Goal: Task Accomplishment & Management: Complete application form

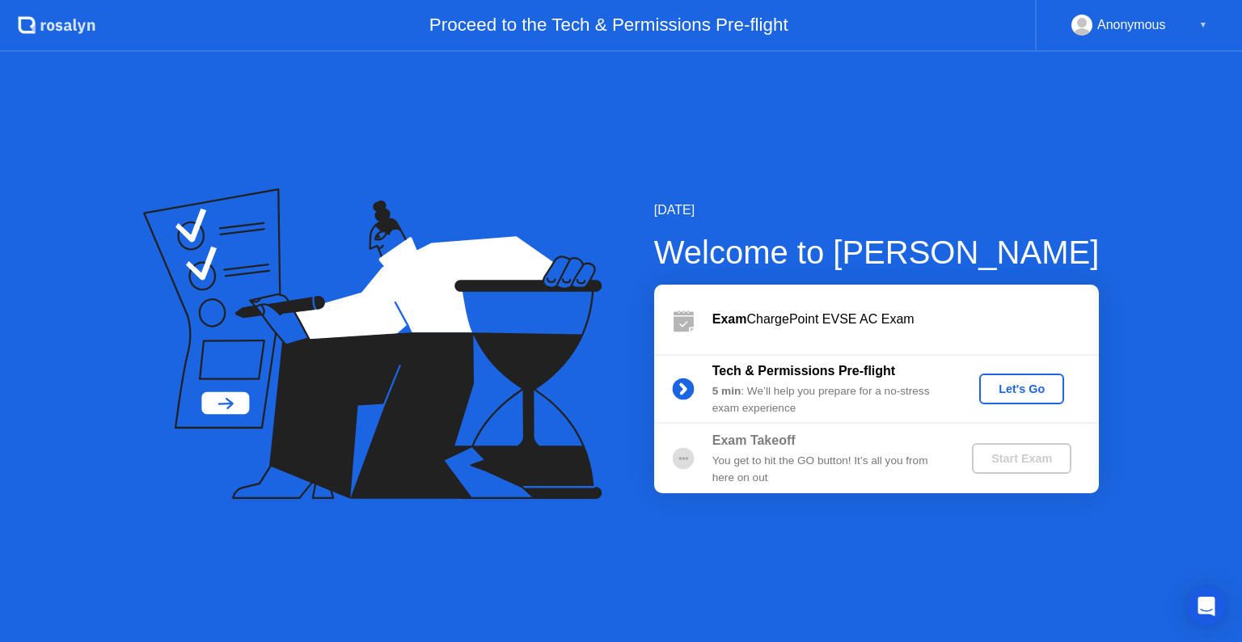
click at [1037, 386] on div "Let's Go" at bounding box center [1021, 388] width 72 height 13
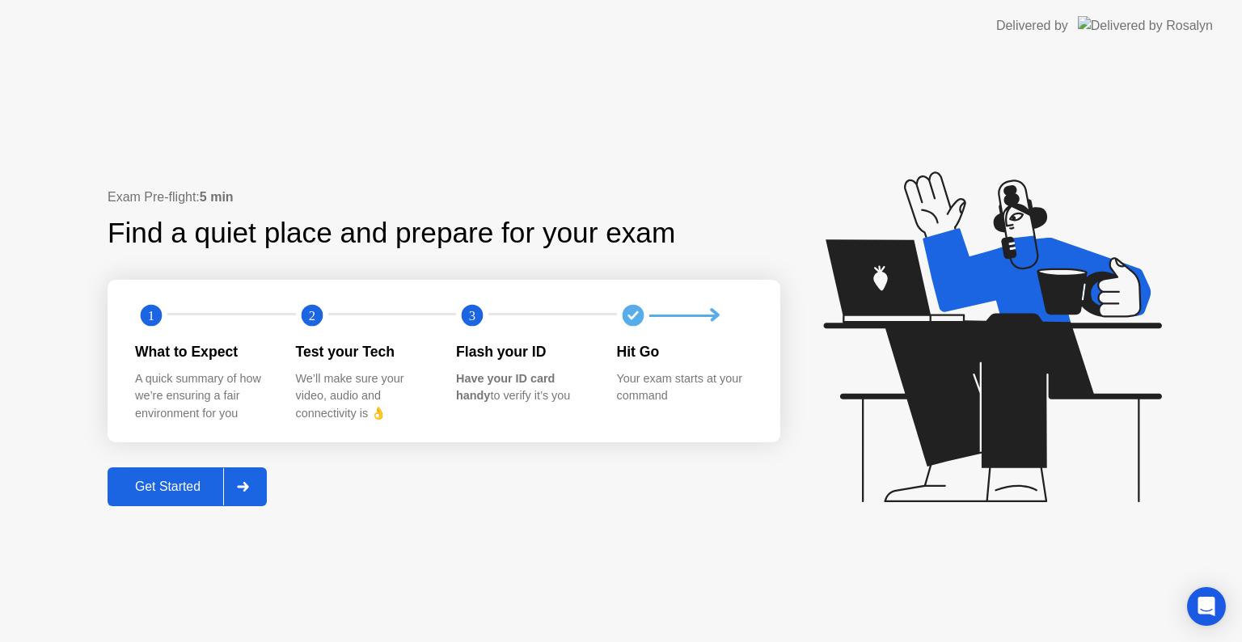
click at [167, 470] on button "Get Started" at bounding box center [187, 486] width 159 height 39
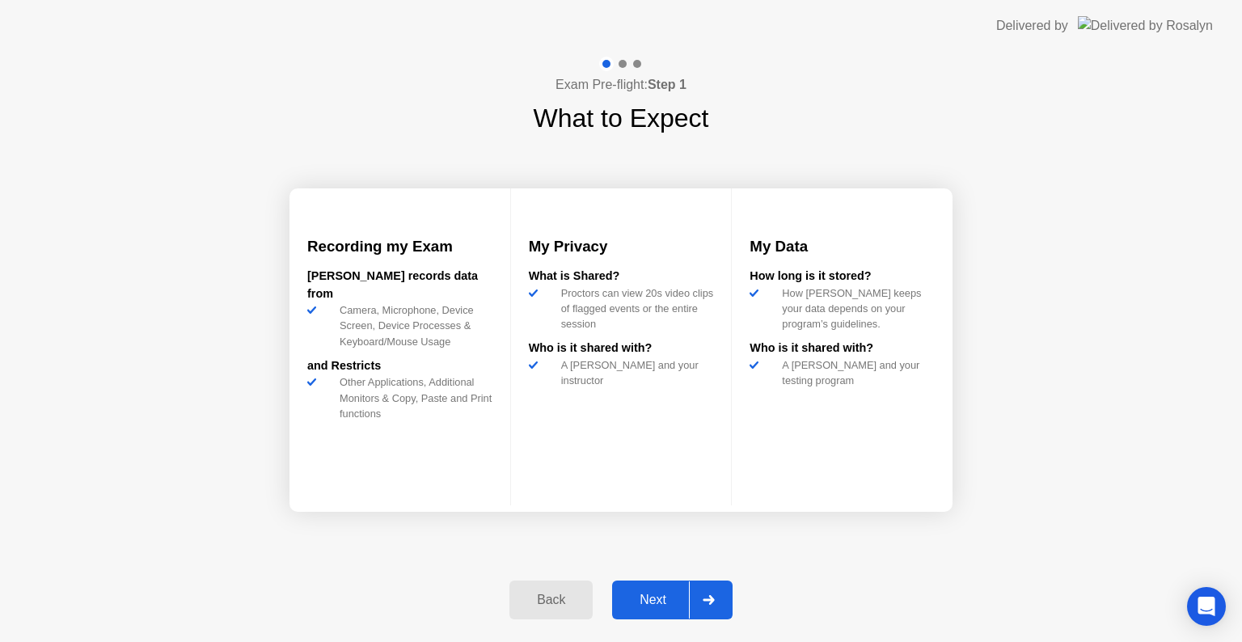
click at [666, 601] on div "Next" at bounding box center [653, 600] width 72 height 15
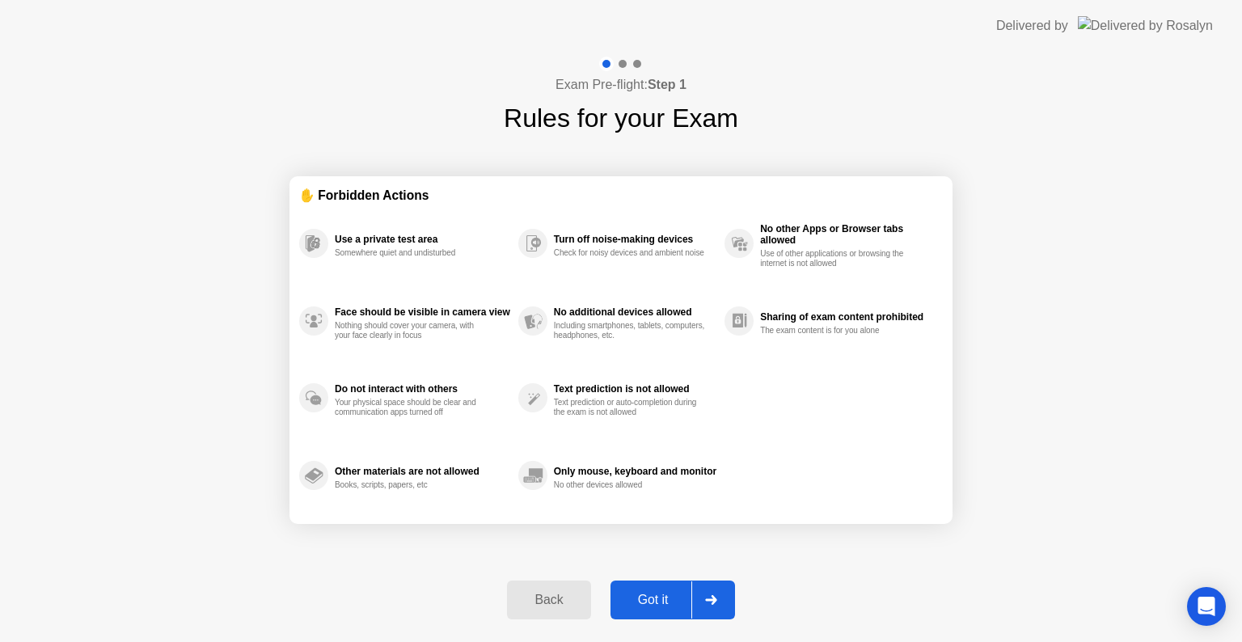
click at [664, 601] on div "Got it" at bounding box center [653, 600] width 76 height 15
select select "**********"
select select "*******"
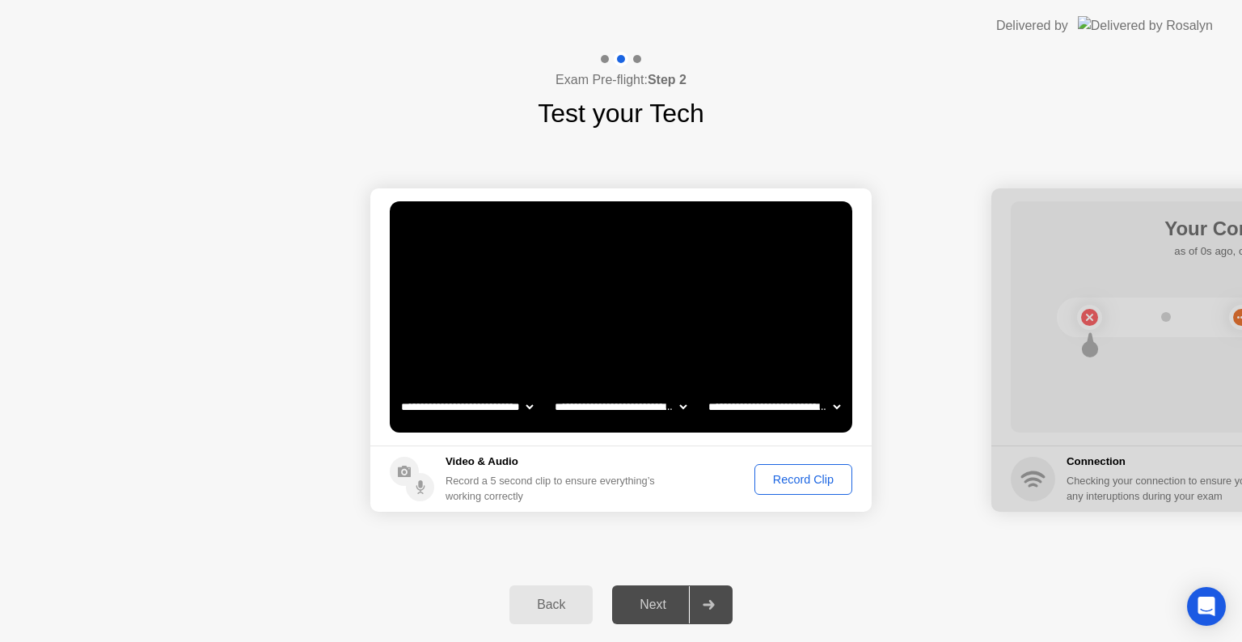
click at [812, 488] on button "Record Clip" at bounding box center [803, 479] width 98 height 31
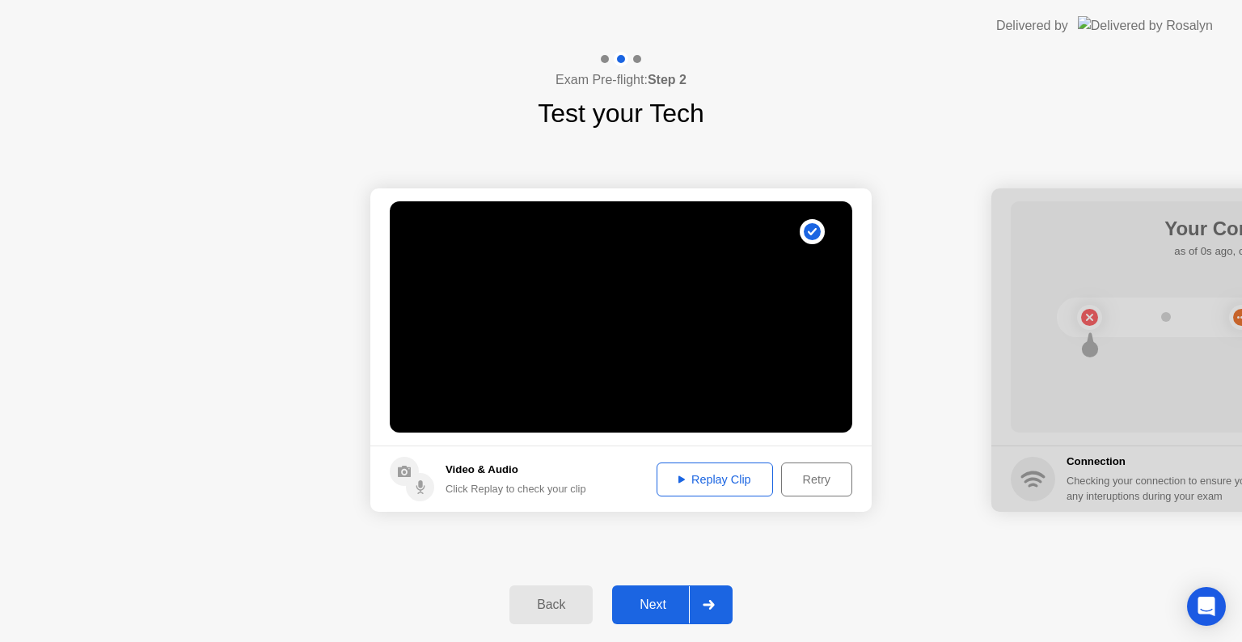
click at [727, 477] on div "Replay Clip" at bounding box center [714, 479] width 105 height 13
click at [818, 479] on div "Retry" at bounding box center [817, 479] width 60 height 13
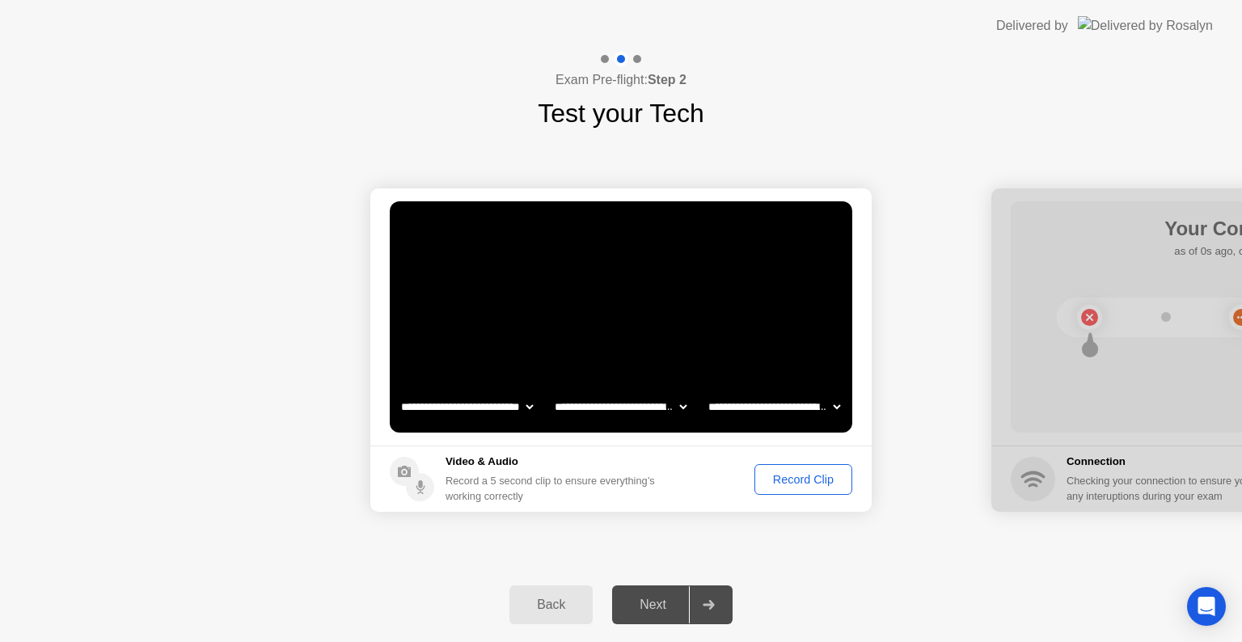
click at [818, 479] on div "Record Clip" at bounding box center [803, 479] width 86 height 13
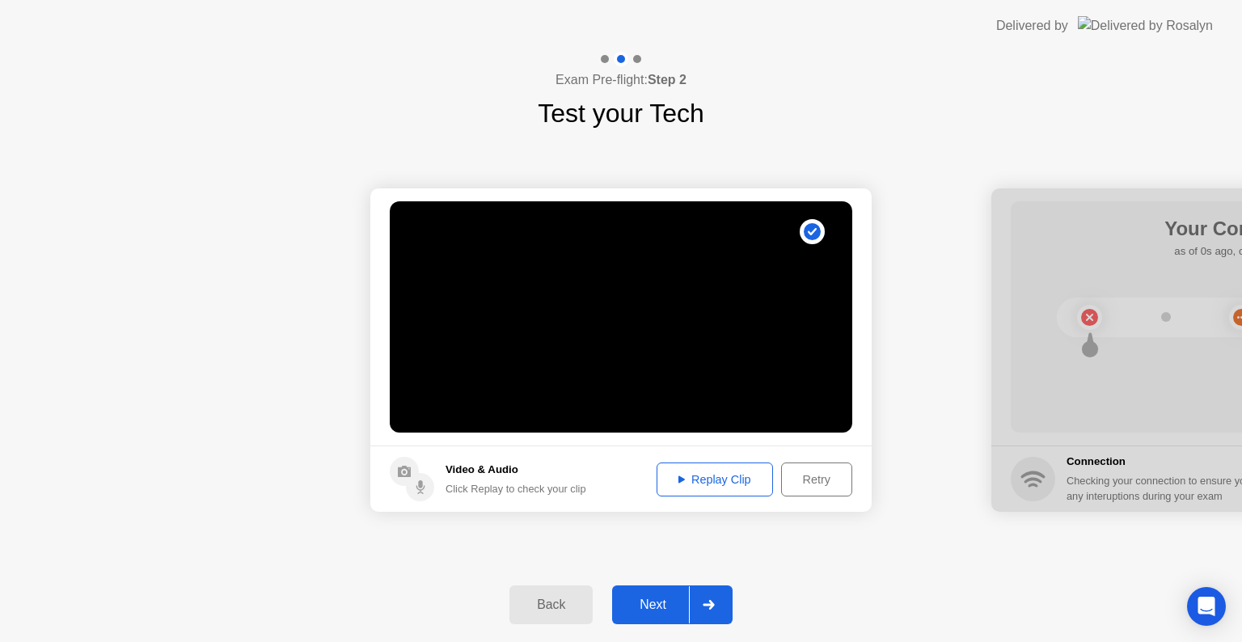
click at [740, 482] on div "Replay Clip" at bounding box center [714, 479] width 105 height 13
click at [824, 475] on div "Retry" at bounding box center [817, 479] width 60 height 13
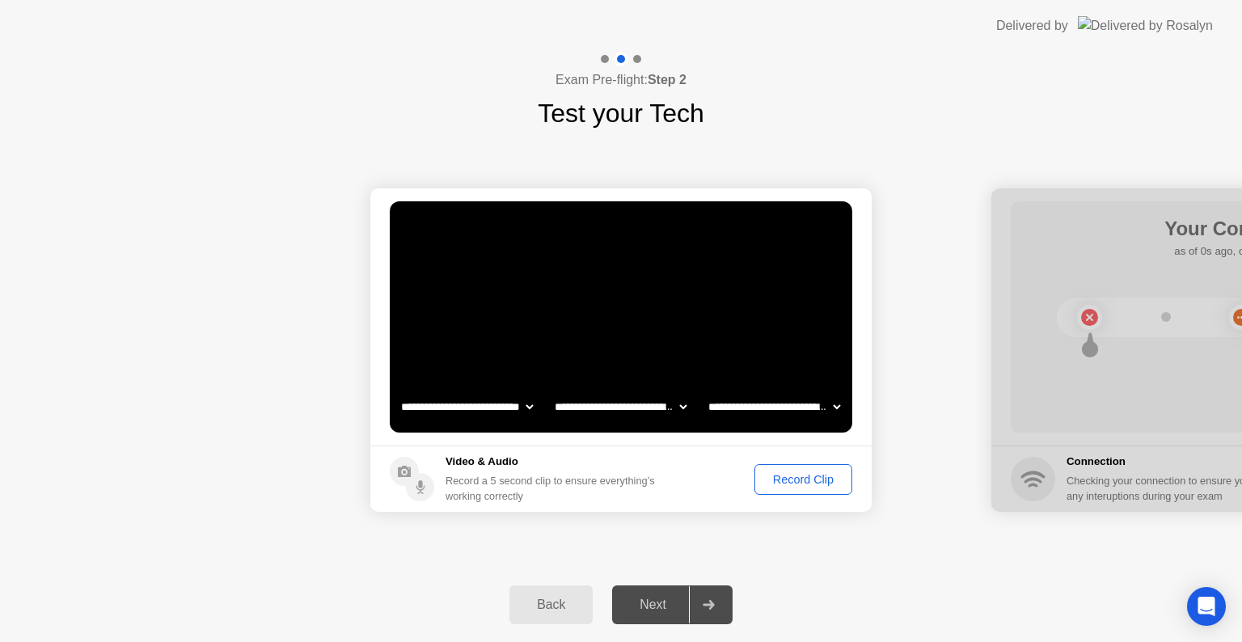
click at [817, 479] on div "Record Clip" at bounding box center [803, 479] width 86 height 13
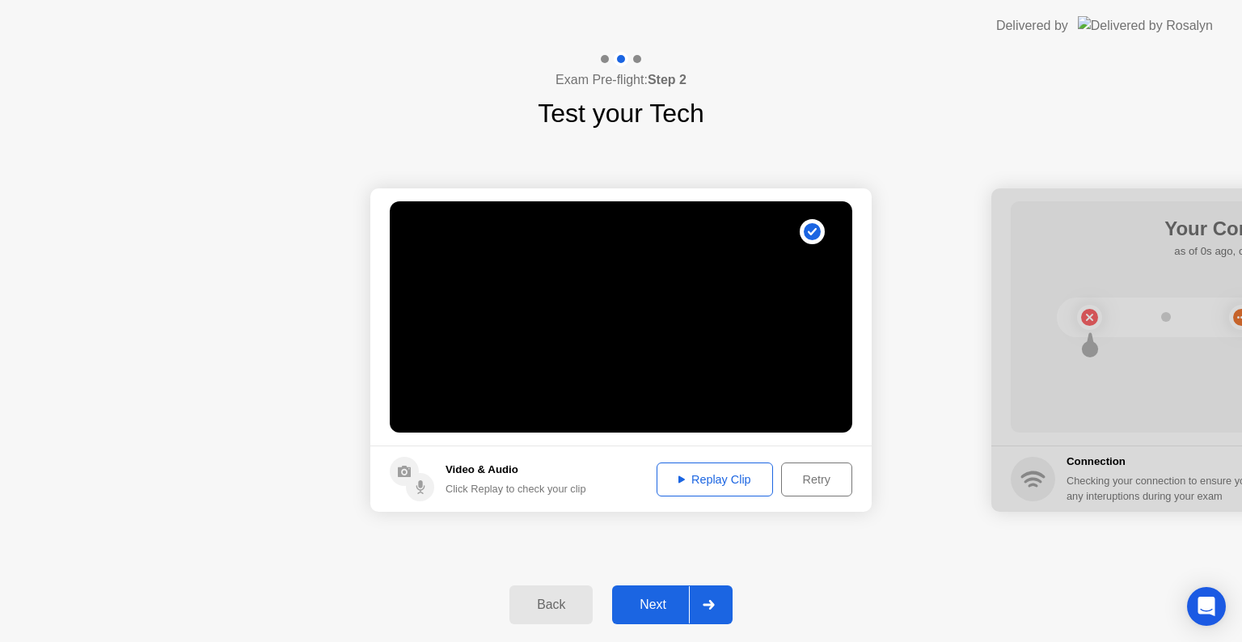
click at [692, 480] on div "Replay Clip" at bounding box center [714, 479] width 105 height 13
click at [656, 605] on div "Next" at bounding box center [653, 604] width 72 height 15
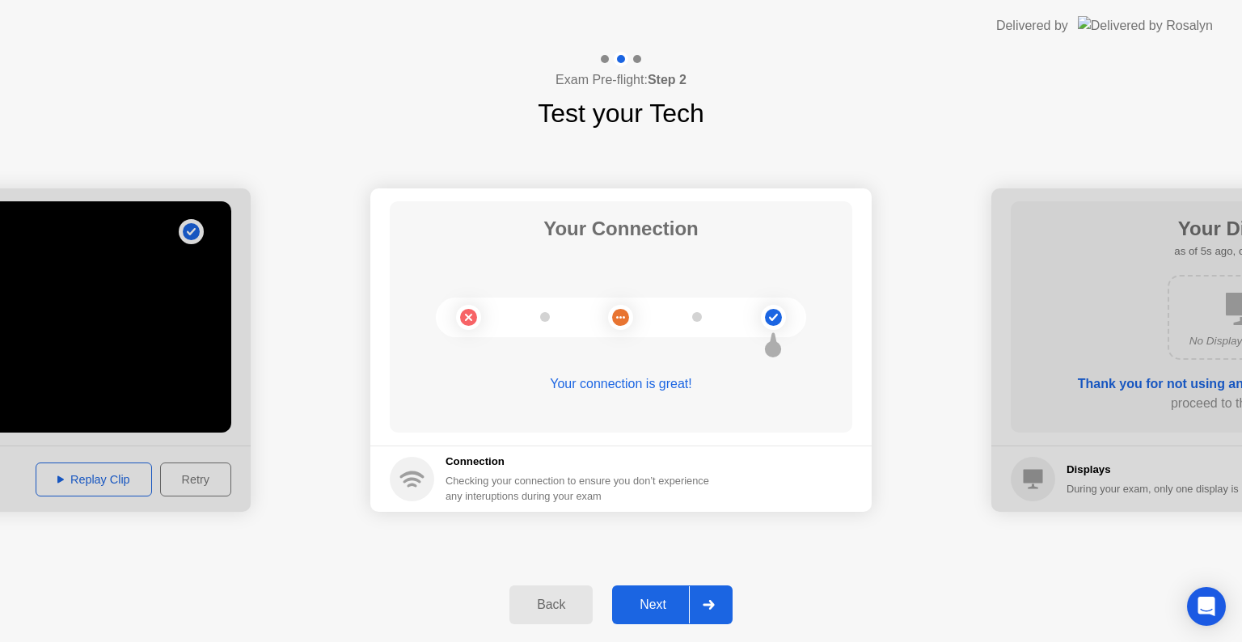
click at [664, 598] on div "Next" at bounding box center [653, 604] width 72 height 15
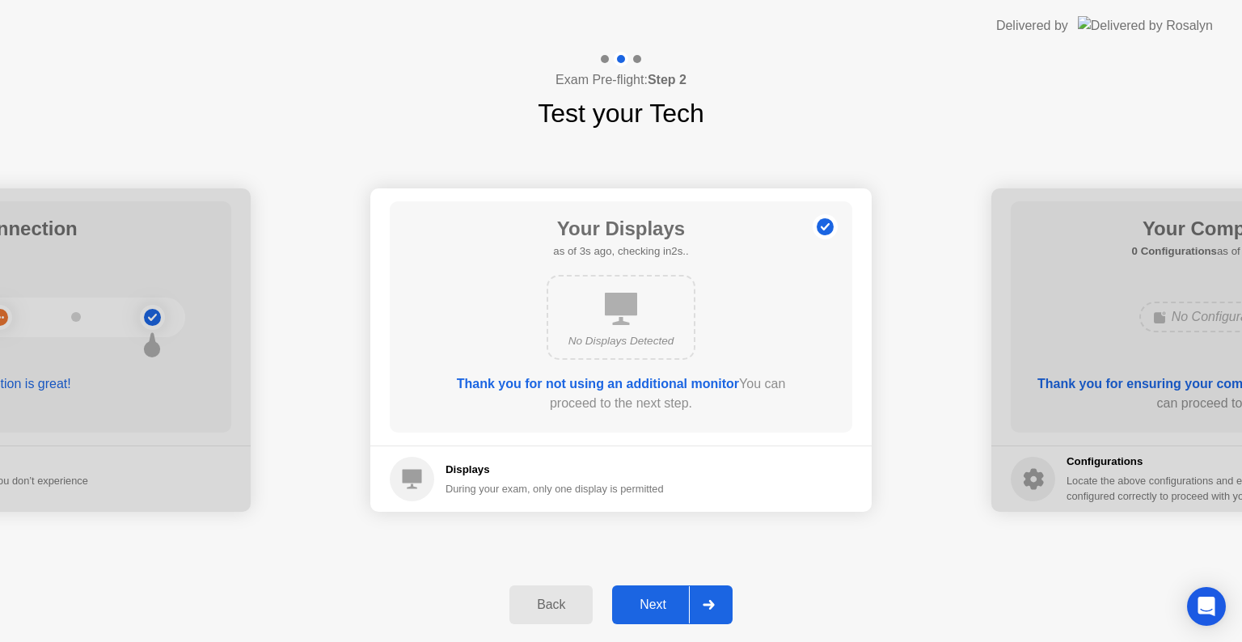
click at [656, 601] on div "Next" at bounding box center [653, 604] width 72 height 15
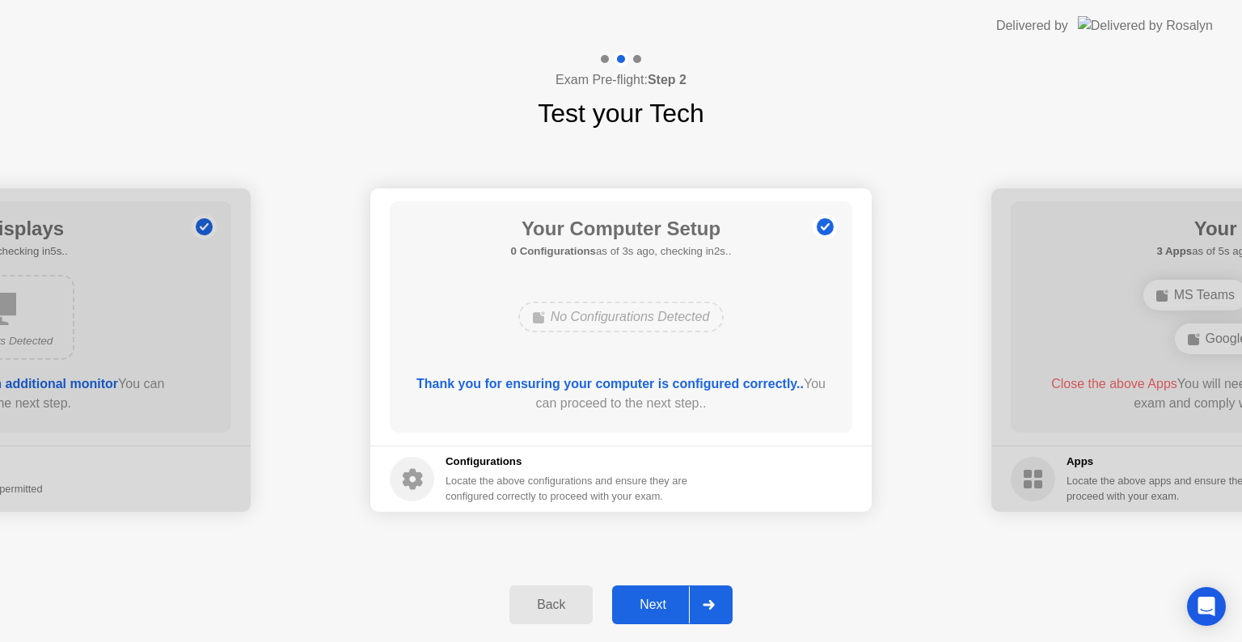
click at [653, 605] on div "Next" at bounding box center [653, 604] width 72 height 15
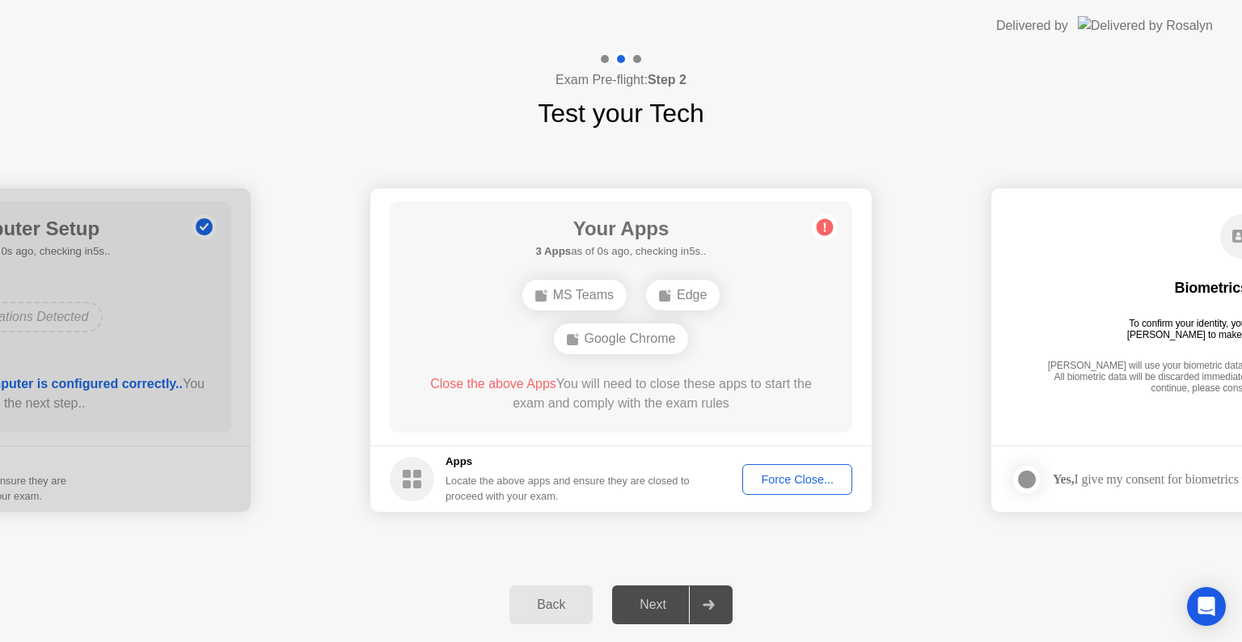
click at [808, 479] on div "Force Close..." at bounding box center [797, 479] width 99 height 13
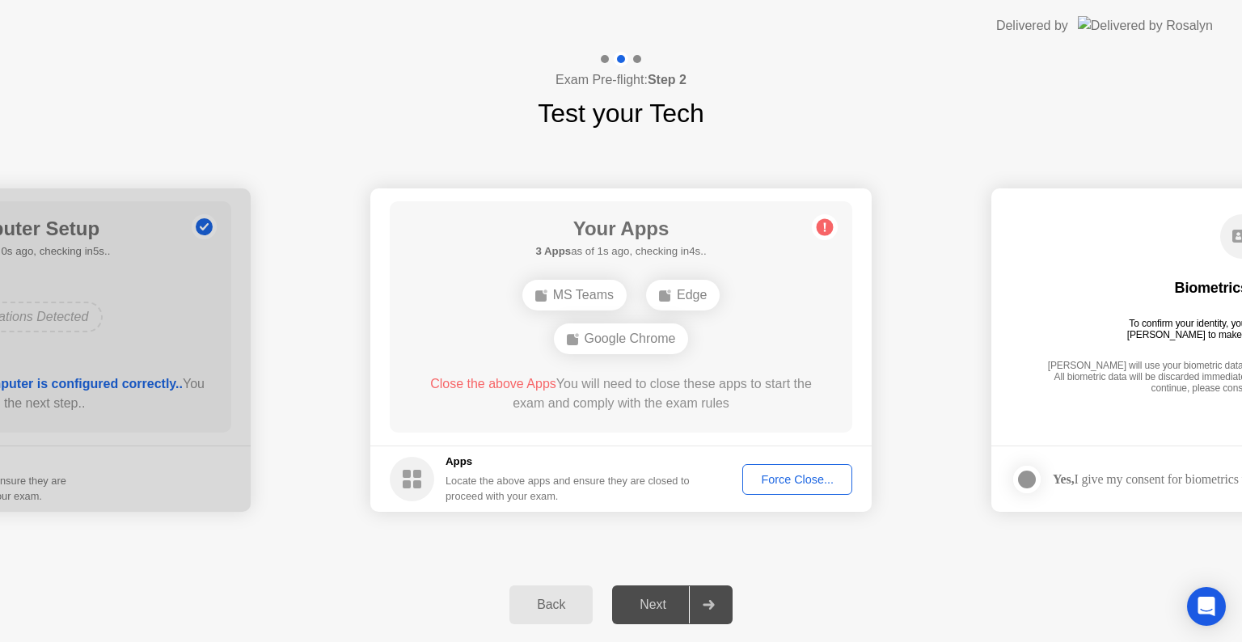
click at [791, 484] on div "Force Close..." at bounding box center [797, 479] width 99 height 13
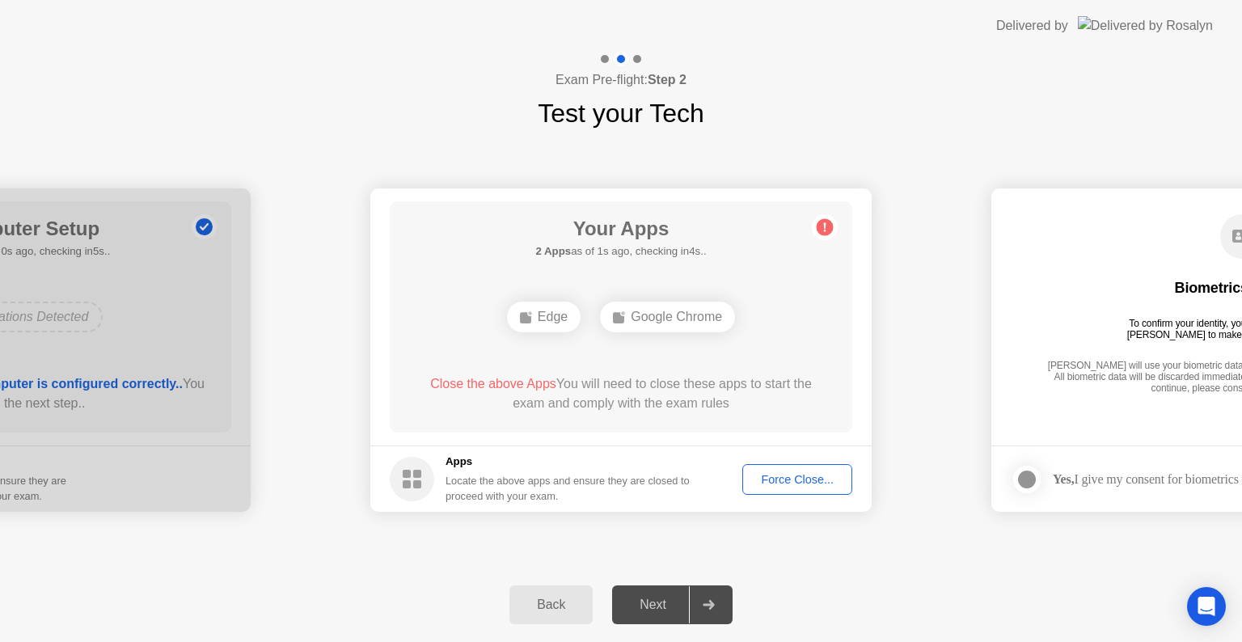
click at [810, 477] on div "Force Close..." at bounding box center [797, 479] width 99 height 13
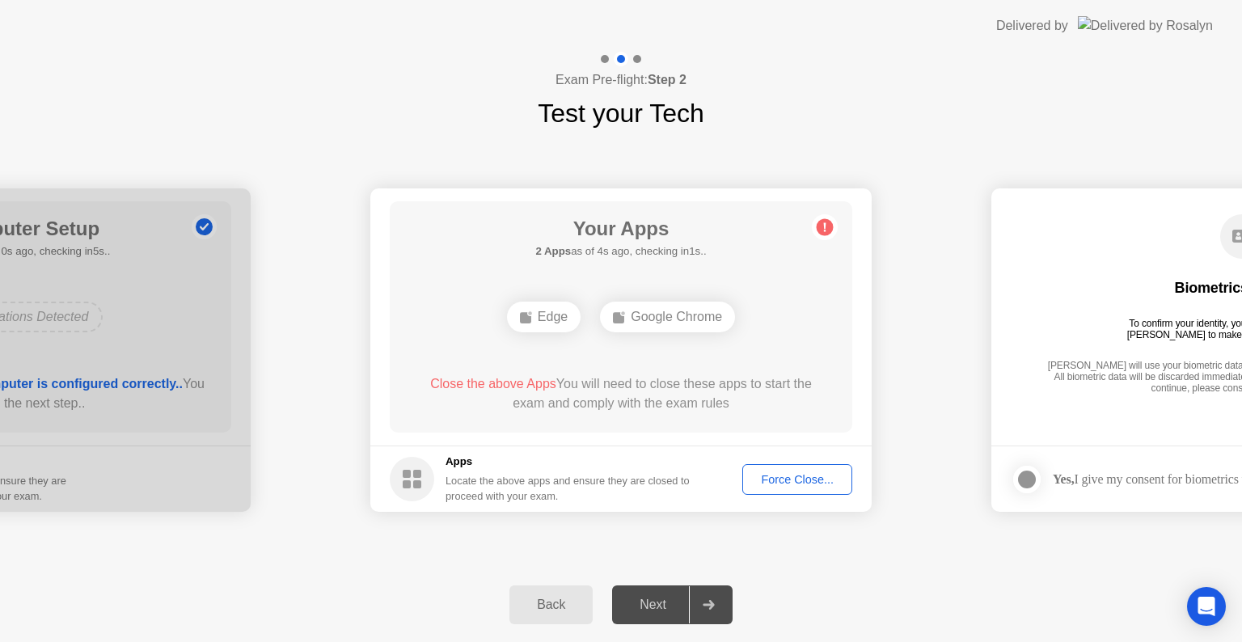
click at [813, 473] on div "Force Close..." at bounding box center [797, 479] width 99 height 13
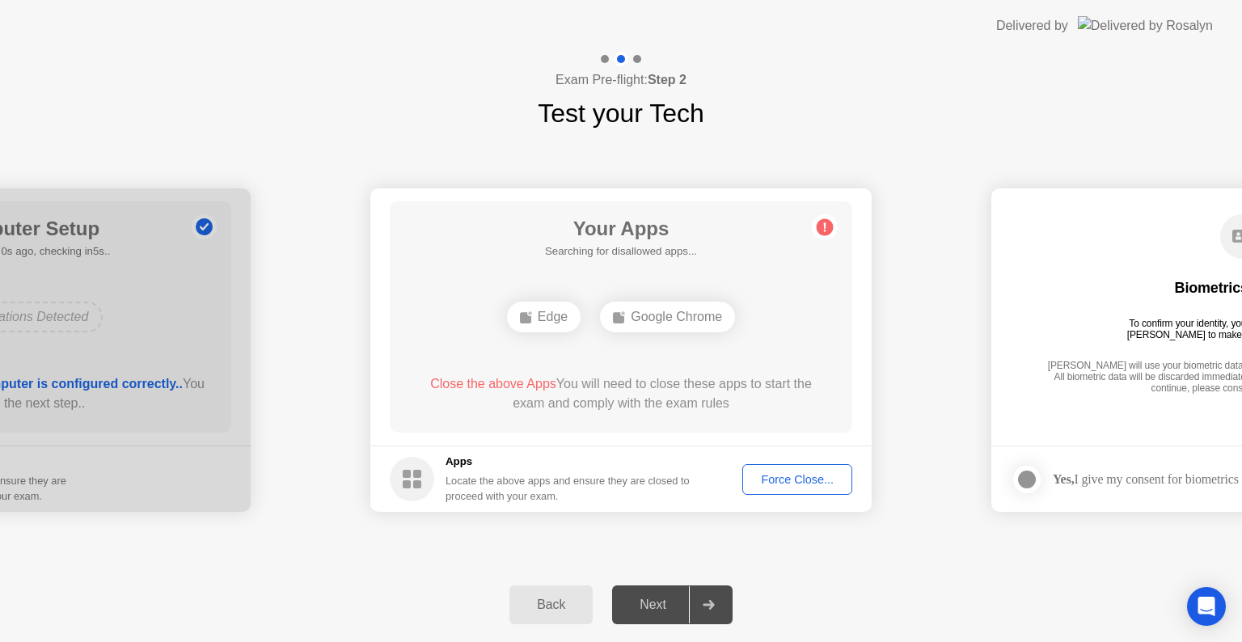
click at [539, 316] on div "Edge" at bounding box center [544, 317] width 74 height 31
click at [808, 484] on div "Force Close..." at bounding box center [797, 479] width 99 height 13
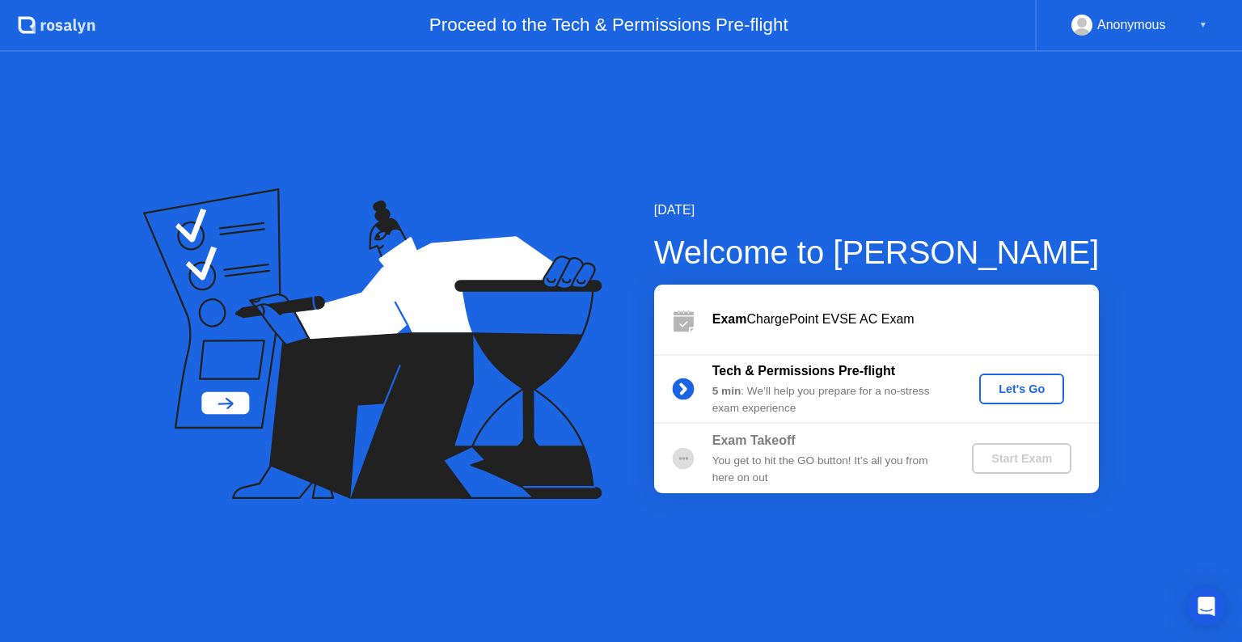
click at [1022, 382] on div "Let's Go" at bounding box center [1021, 388] width 72 height 13
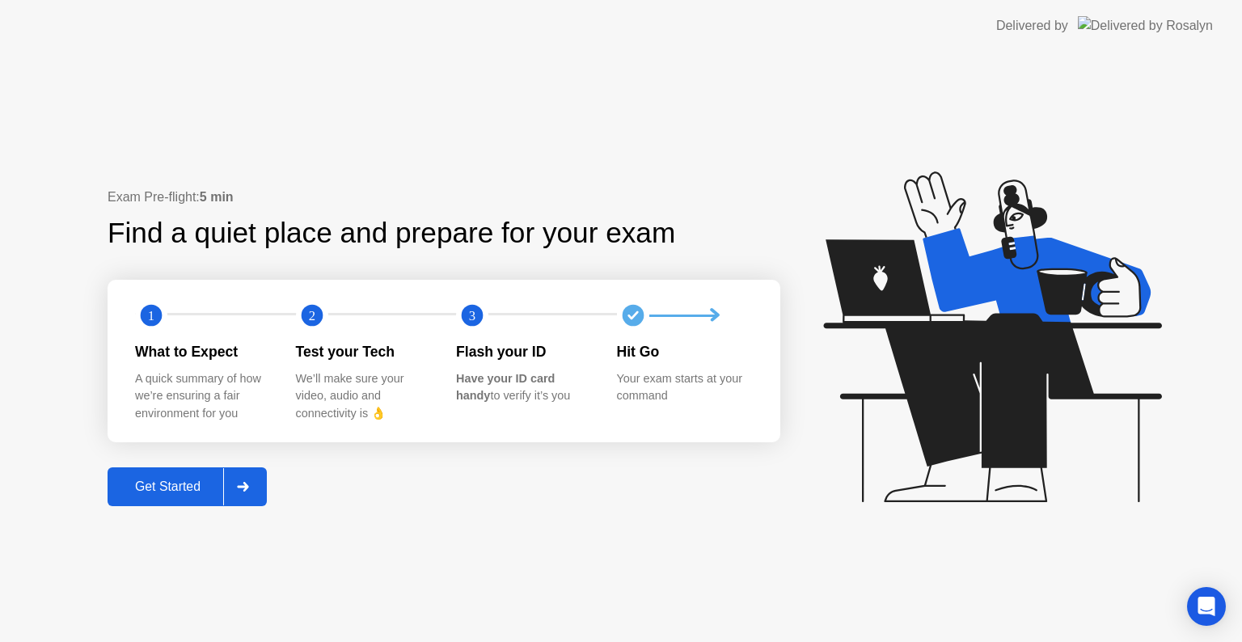
click at [208, 488] on div "Get Started" at bounding box center [167, 486] width 111 height 15
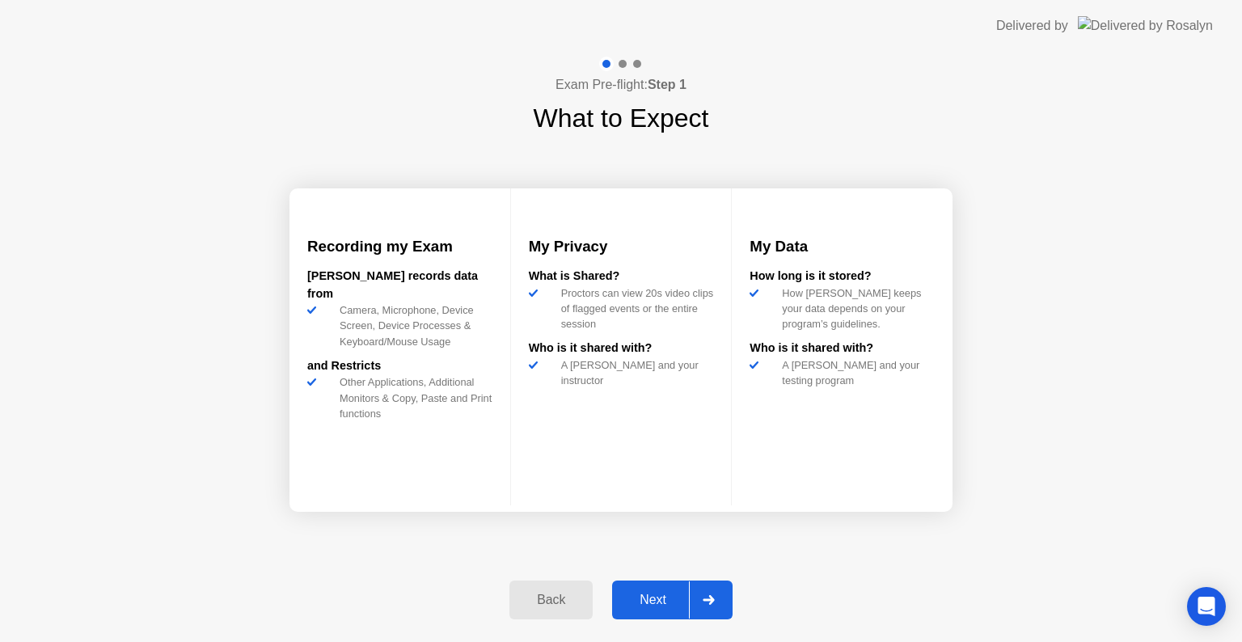
click at [668, 604] on div "Next" at bounding box center [653, 600] width 72 height 15
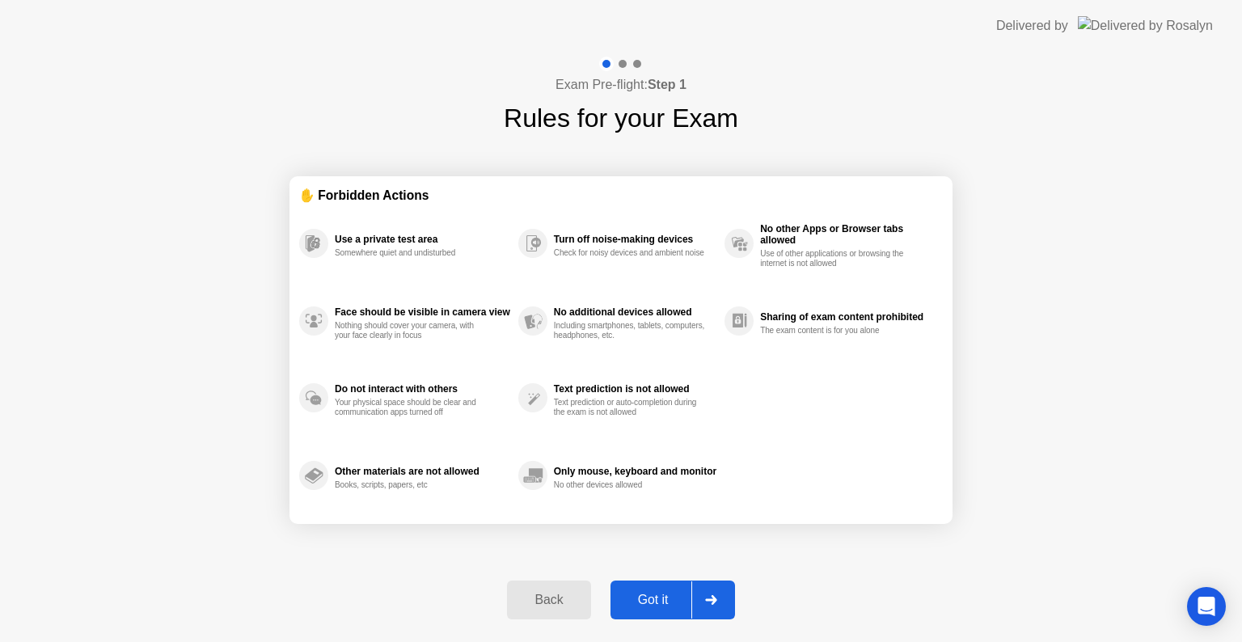
click at [649, 601] on div "Got it" at bounding box center [653, 600] width 76 height 15
select select "**********"
select select "*******"
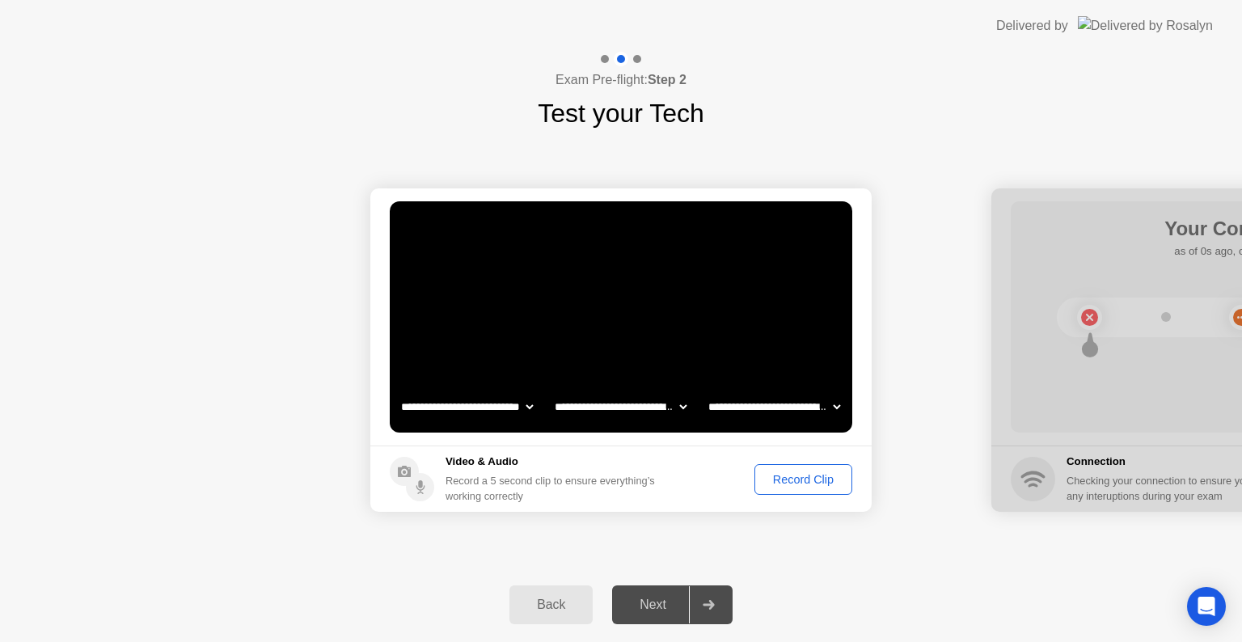
click at [796, 483] on div "Record Clip" at bounding box center [803, 479] width 86 height 13
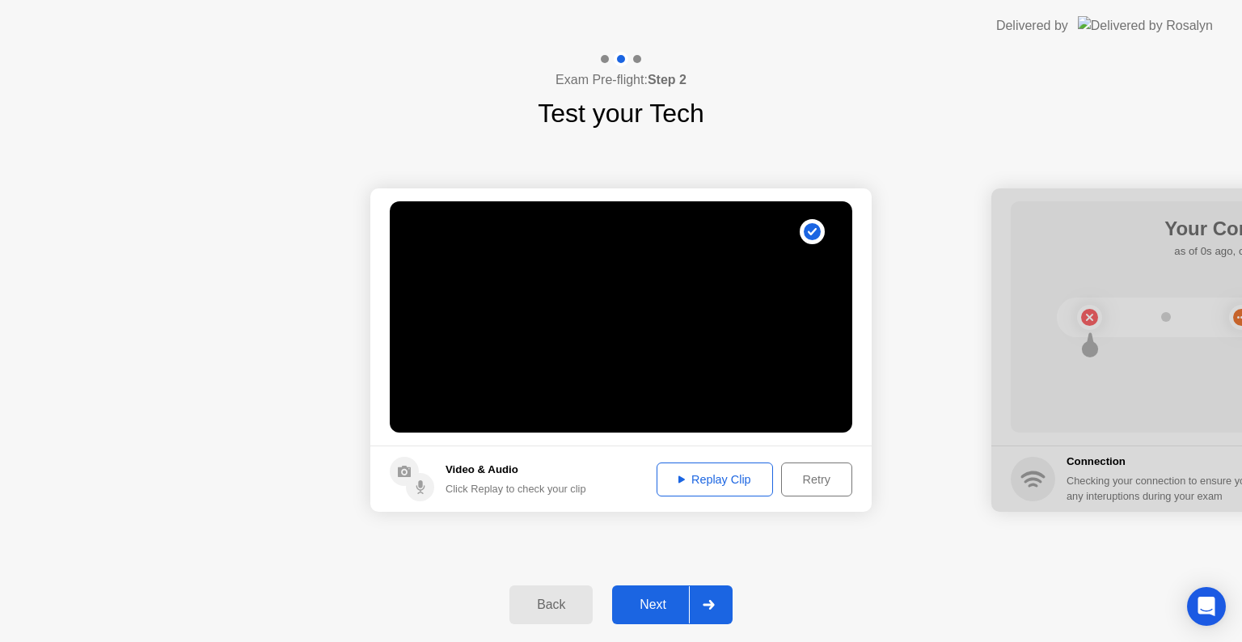
click at [684, 485] on div "Replay Clip" at bounding box center [714, 479] width 105 height 13
click at [669, 604] on div "Next" at bounding box center [653, 604] width 72 height 15
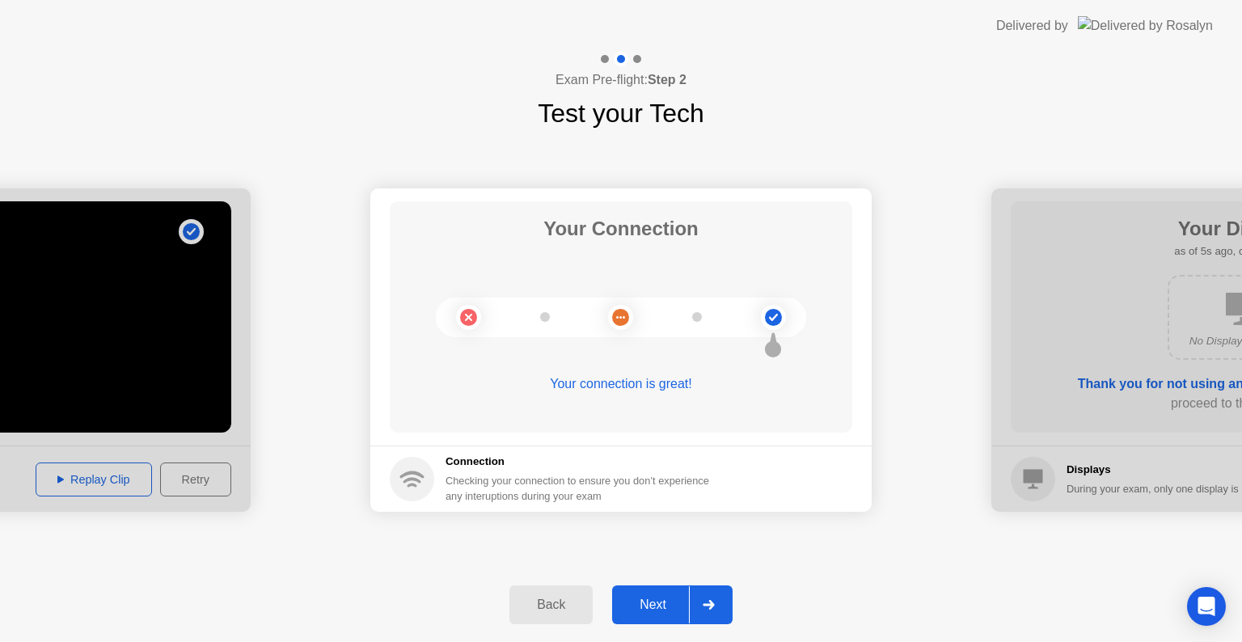
click at [657, 601] on div "Next" at bounding box center [653, 604] width 72 height 15
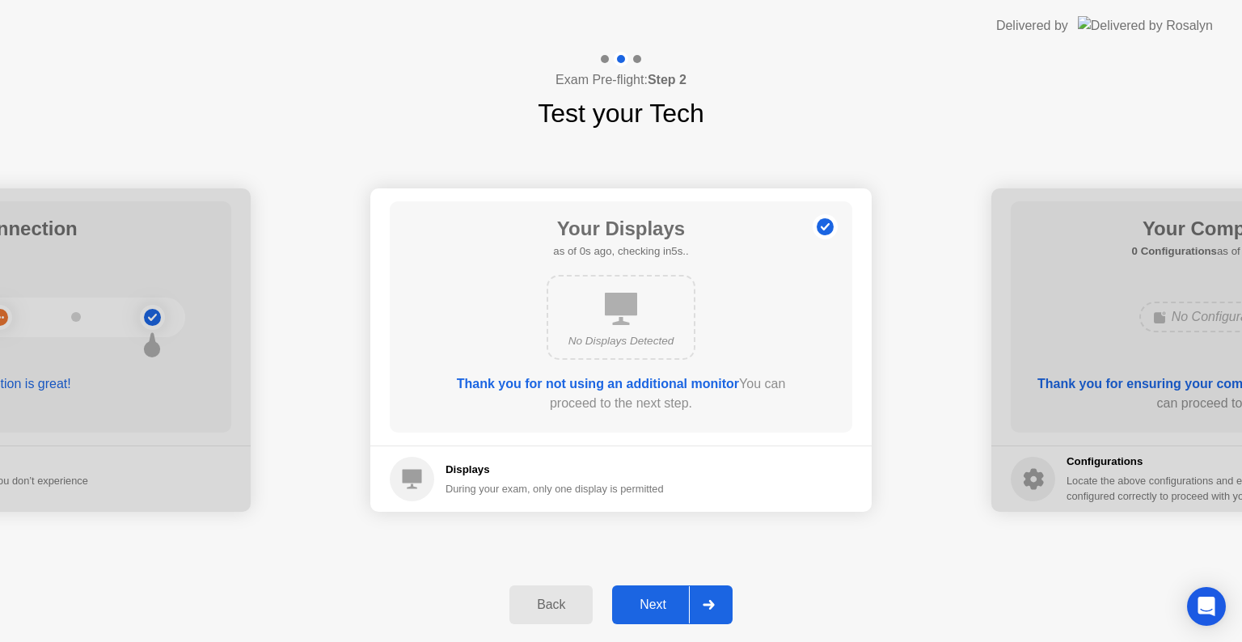
click at [672, 597] on div "Next" at bounding box center [653, 604] width 72 height 15
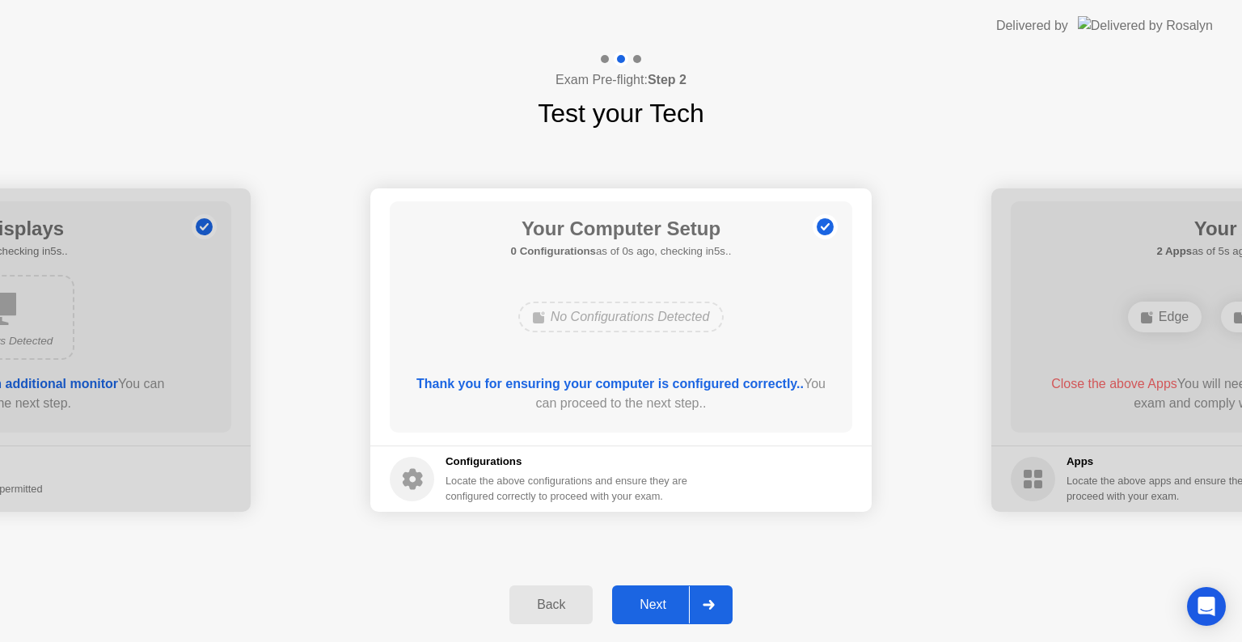
click at [658, 601] on div "Next" at bounding box center [653, 604] width 72 height 15
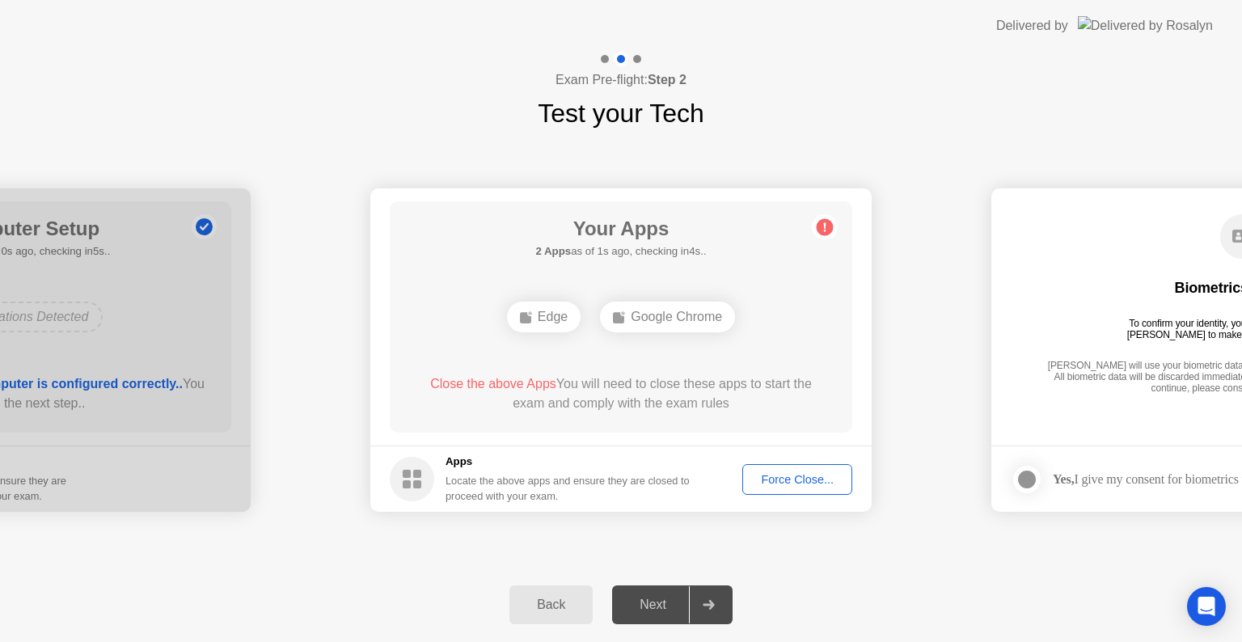
click at [812, 488] on button "Force Close..." at bounding box center [797, 479] width 110 height 31
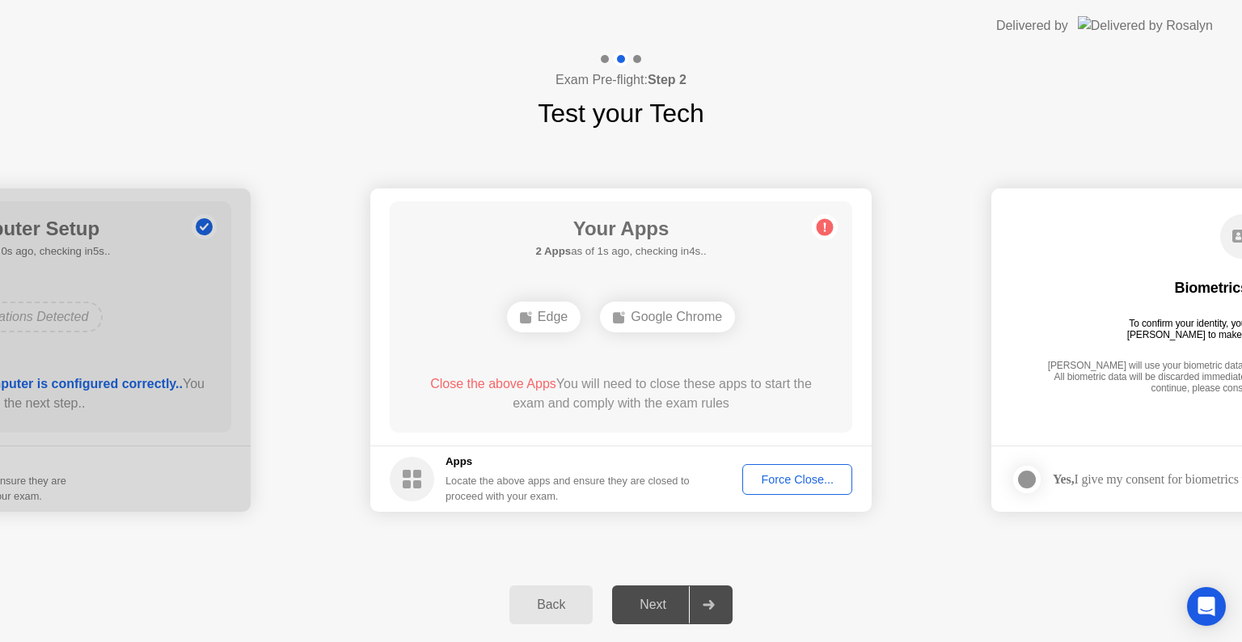
click at [647, 317] on div "Google Chrome" at bounding box center [667, 317] width 135 height 31
click at [816, 479] on div "Force Close..." at bounding box center [797, 479] width 99 height 13
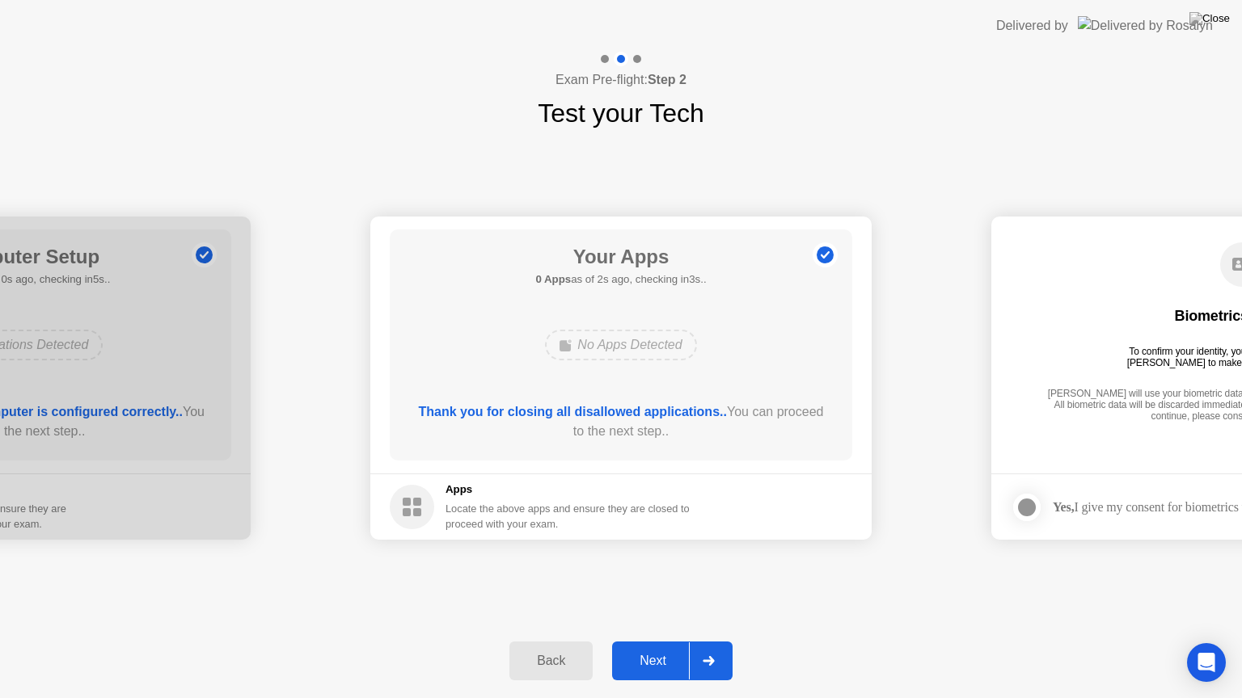
click at [657, 641] on div "Next" at bounding box center [653, 661] width 72 height 15
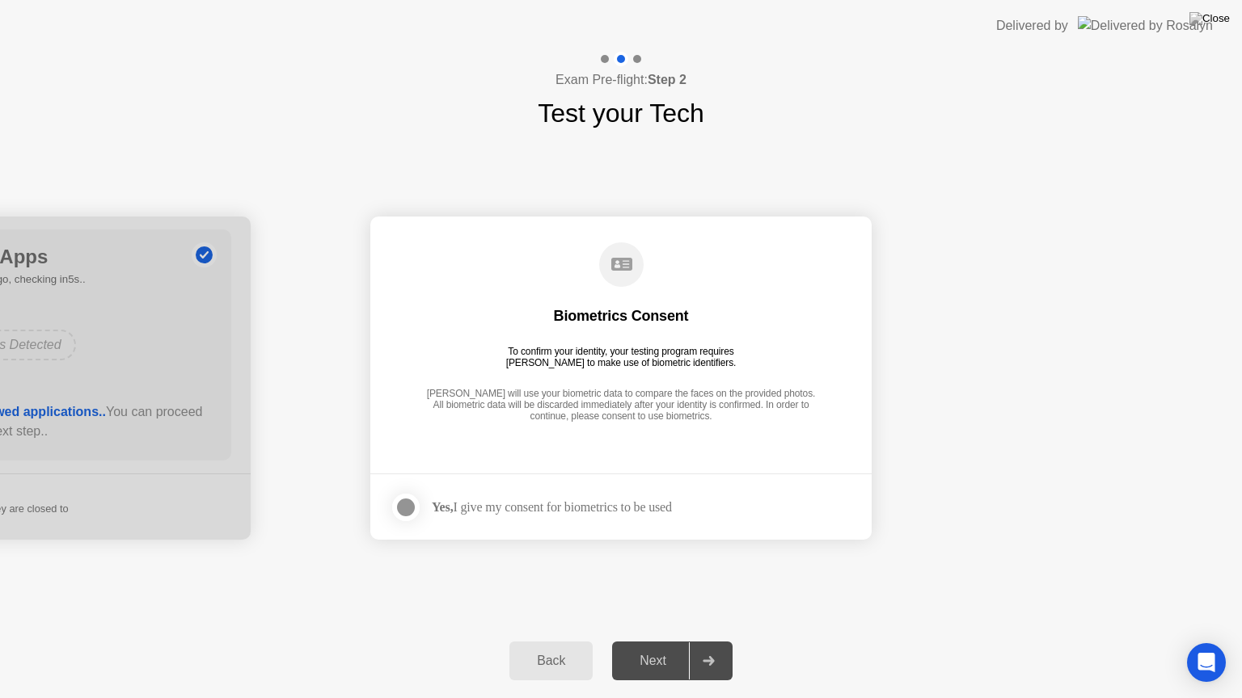
click at [408, 509] on div at bounding box center [405, 507] width 19 height 19
click at [650, 641] on button "Next" at bounding box center [672, 661] width 120 height 39
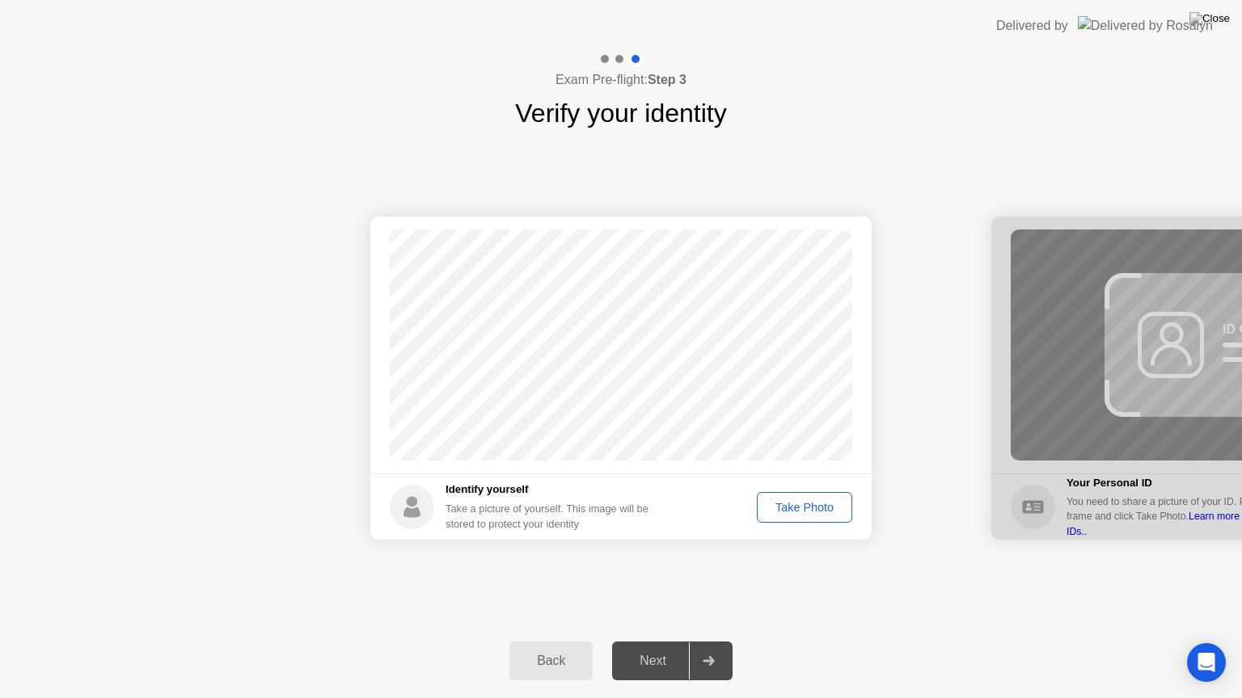
click at [831, 501] on div "Take Photo" at bounding box center [804, 507] width 84 height 13
click at [664, 641] on div "Next" at bounding box center [653, 661] width 72 height 15
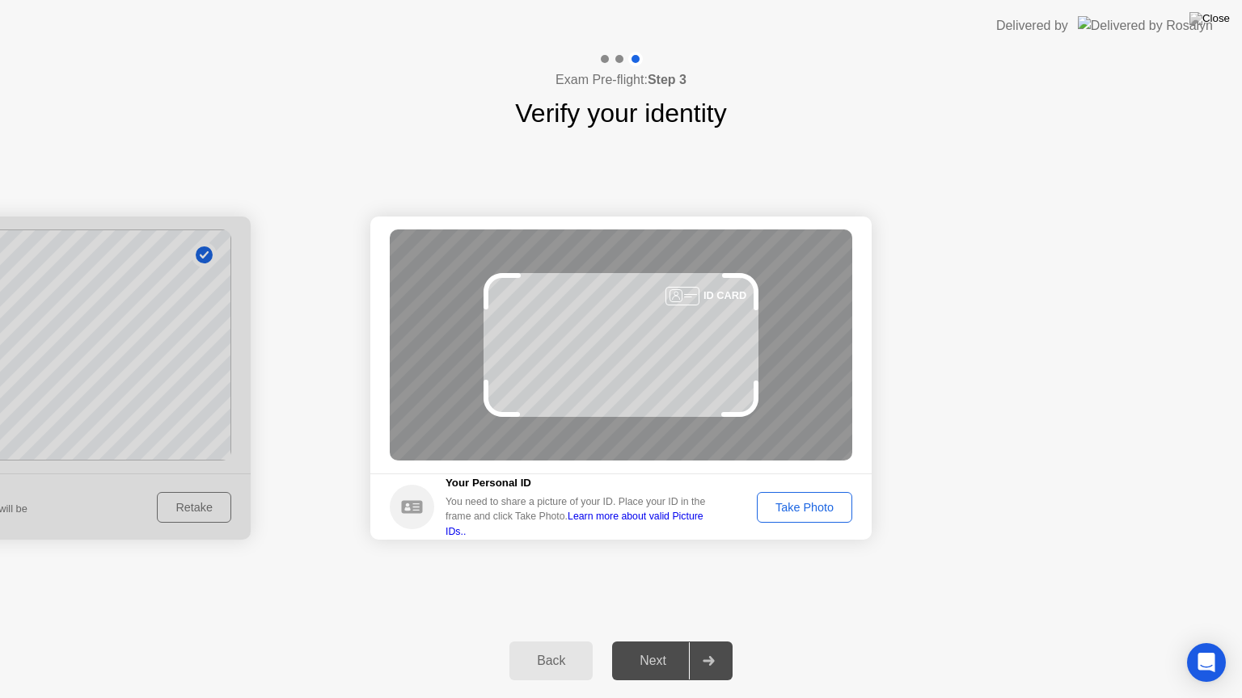
click at [824, 513] on div "Take Photo" at bounding box center [804, 507] width 84 height 13
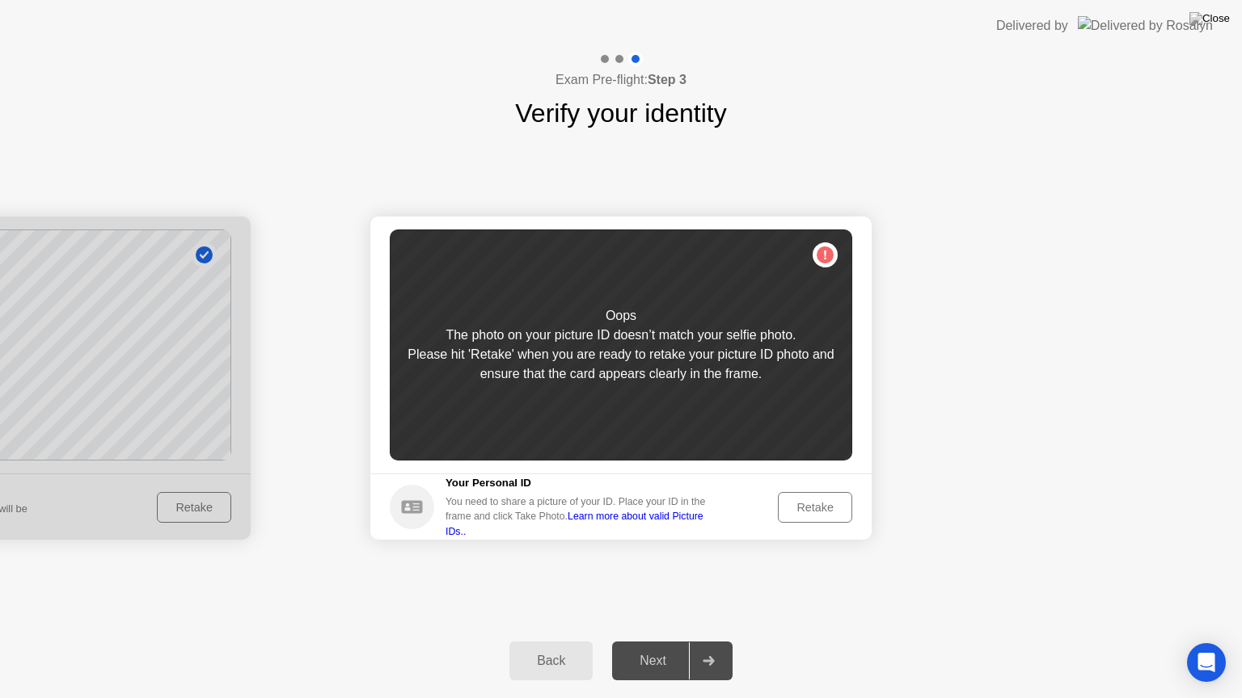
click at [806, 504] on div "Retake" at bounding box center [814, 507] width 63 height 13
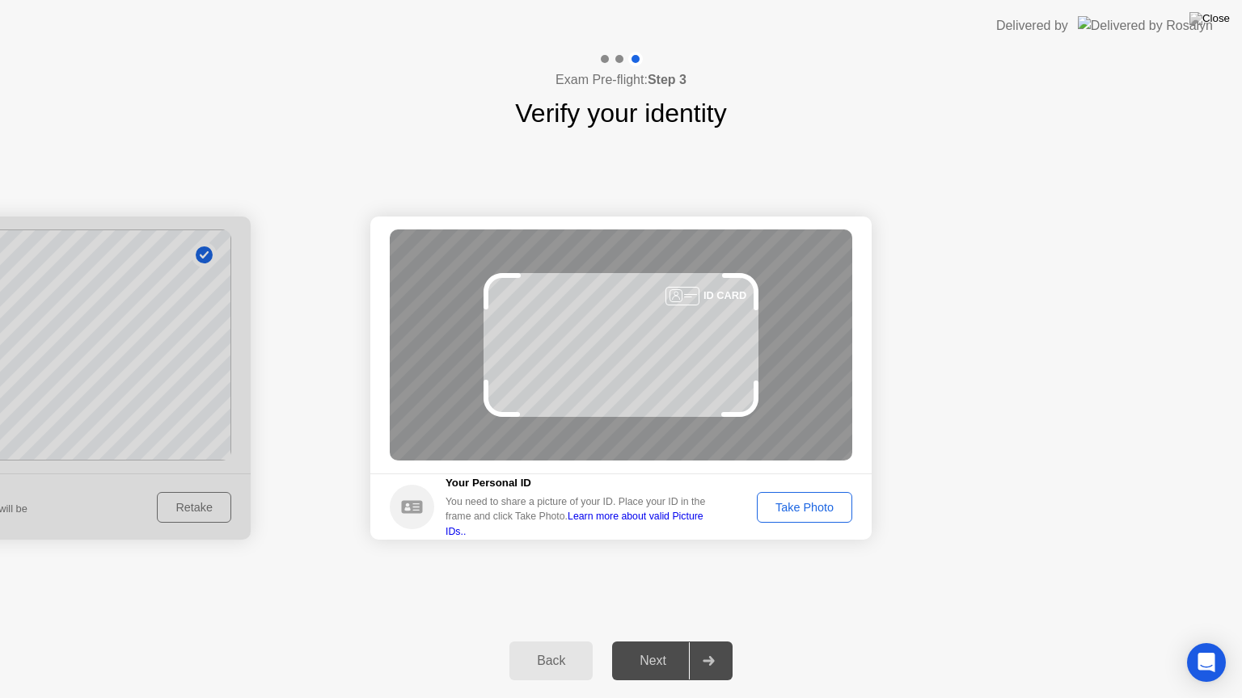
click at [806, 504] on div "Take Photo" at bounding box center [804, 507] width 84 height 13
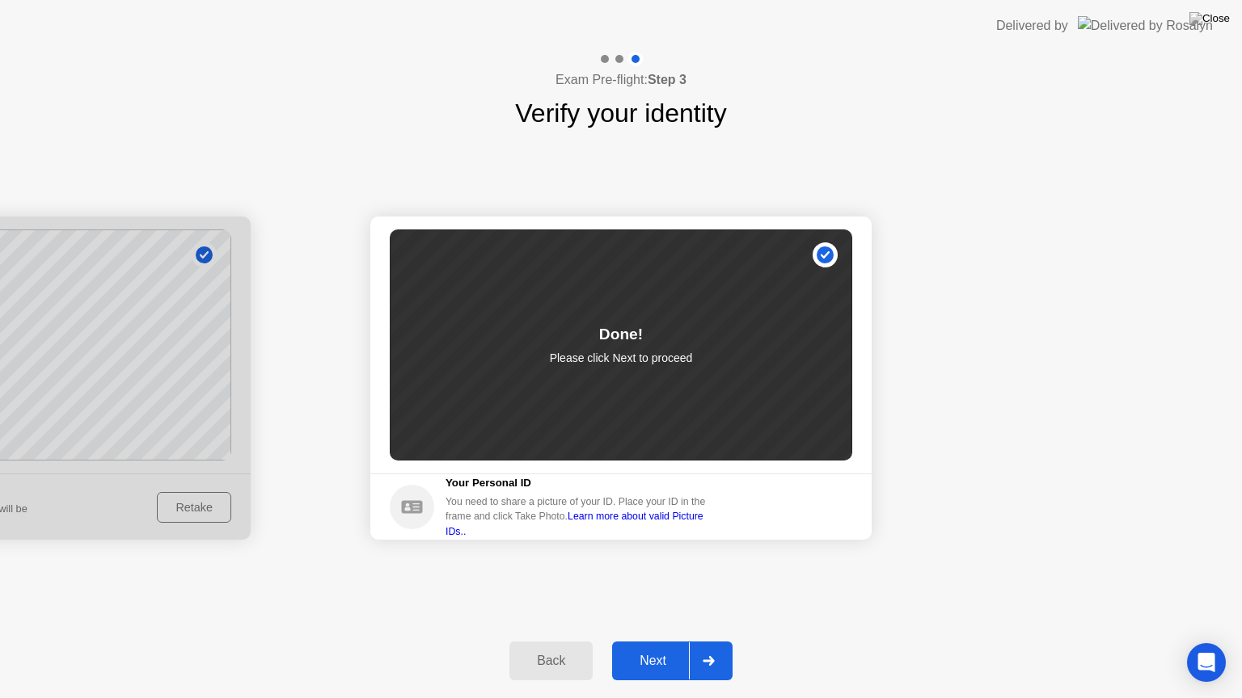
click at [655, 641] on div "Next" at bounding box center [653, 661] width 72 height 15
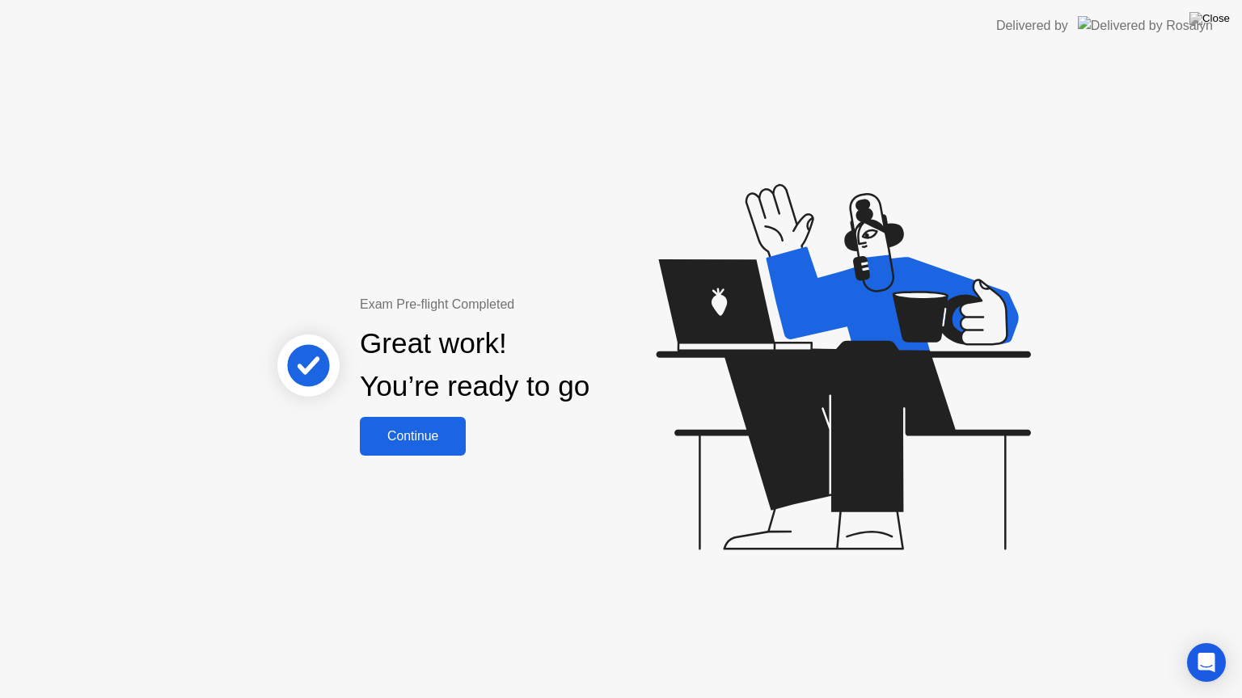
click at [425, 442] on div "Continue" at bounding box center [413, 436] width 96 height 15
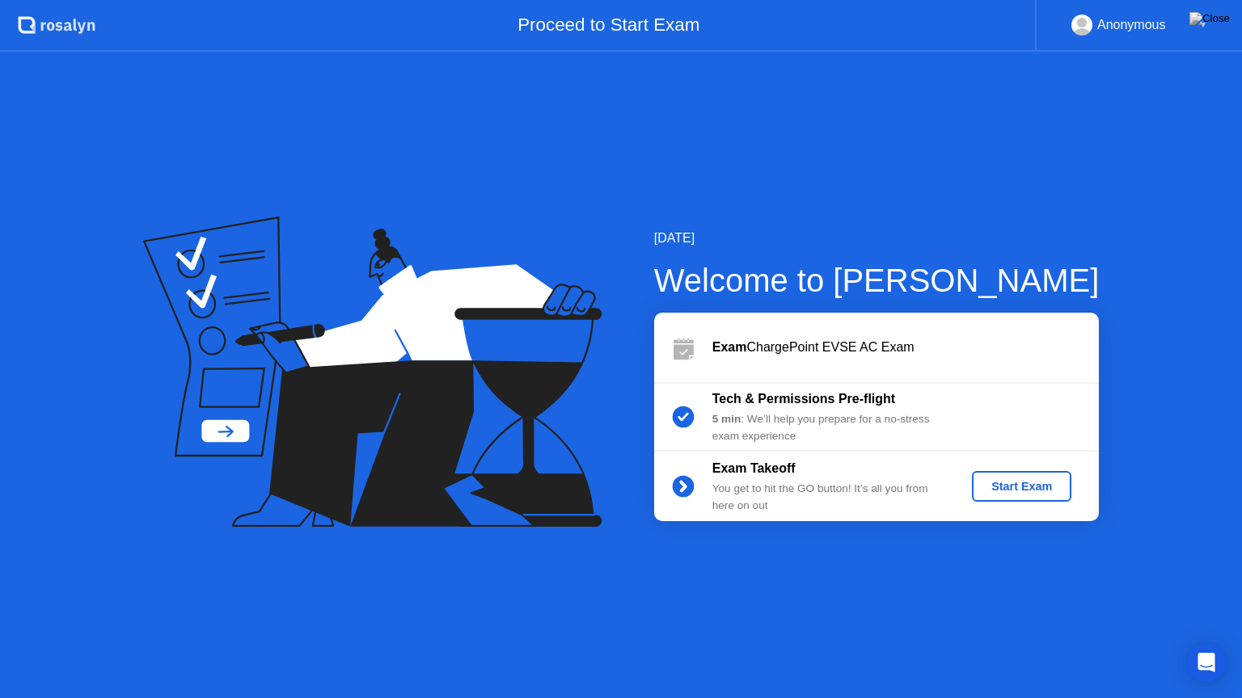
click at [1038, 481] on div "Start Exam" at bounding box center [1021, 486] width 86 height 13
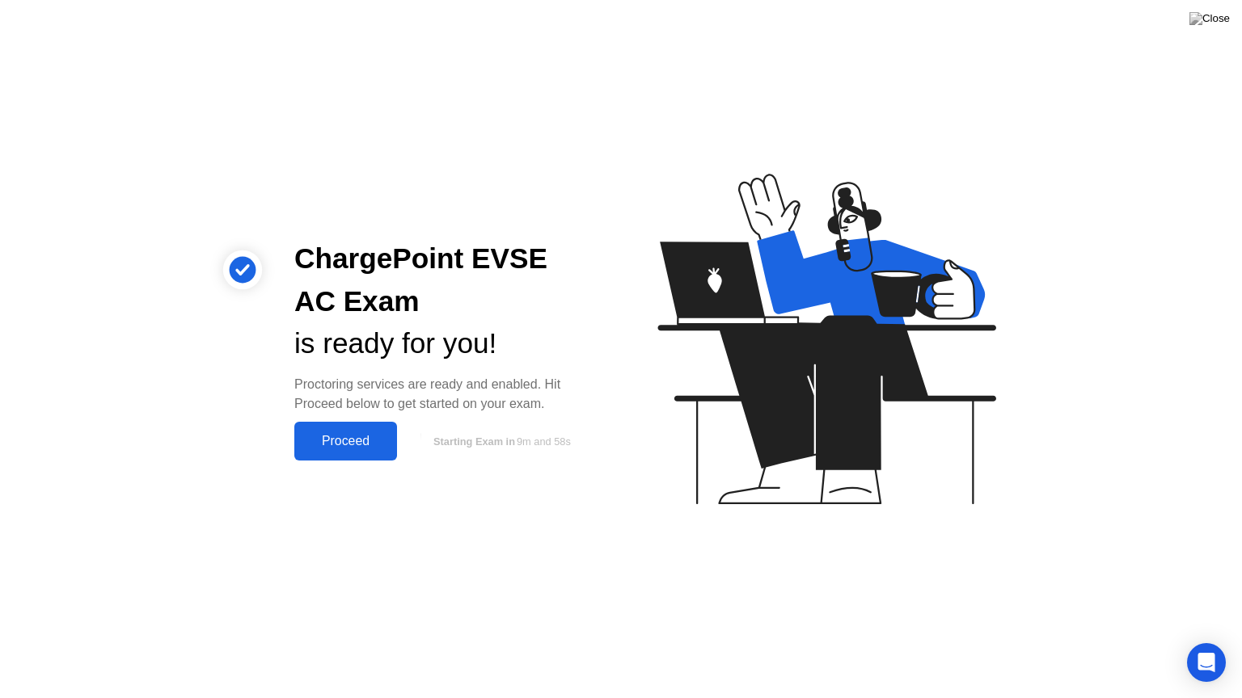
click at [348, 441] on div "Proceed" at bounding box center [345, 441] width 93 height 15
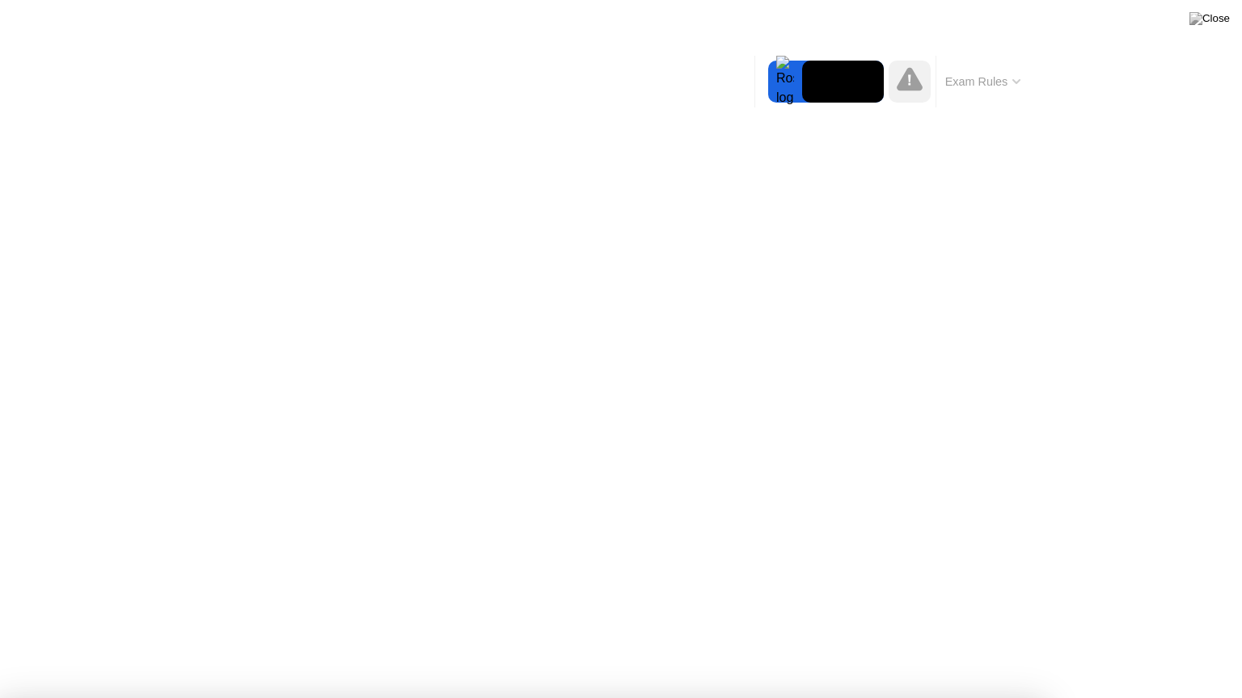
click at [1170, 641] on div at bounding box center [621, 698] width 1242 height 0
click at [1219, 15] on img at bounding box center [1209, 18] width 40 height 13
